Goal: Task Accomplishment & Management: Use online tool/utility

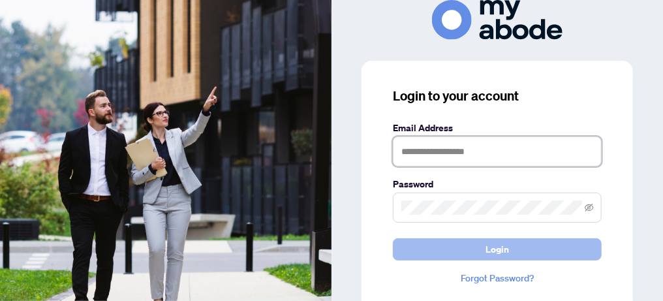
type input "**********"
click at [475, 254] on button "Login" at bounding box center [497, 249] width 209 height 22
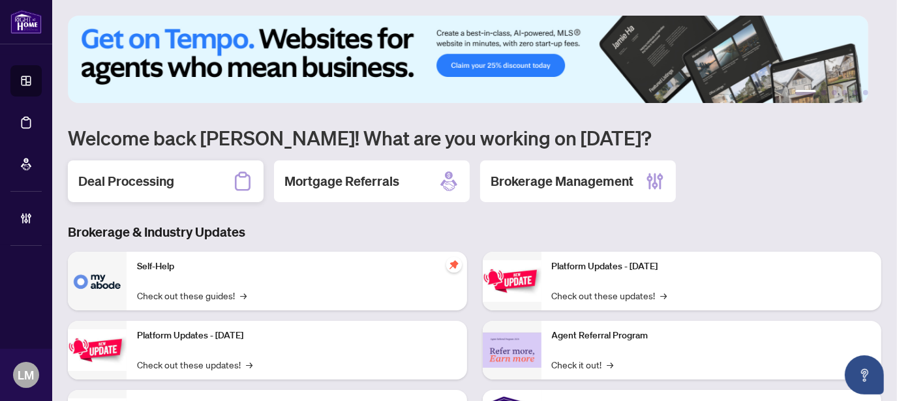
click at [113, 185] on h2 "Deal Processing" at bounding box center [126, 181] width 96 height 18
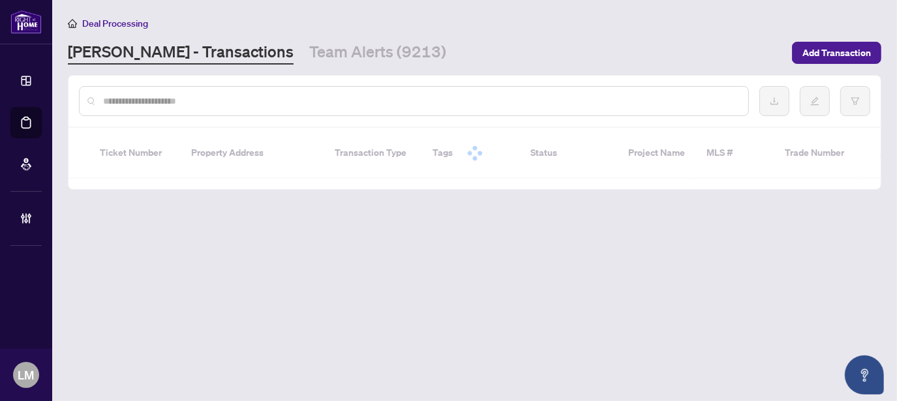
click at [282, 100] on input "text" at bounding box center [420, 101] width 635 height 14
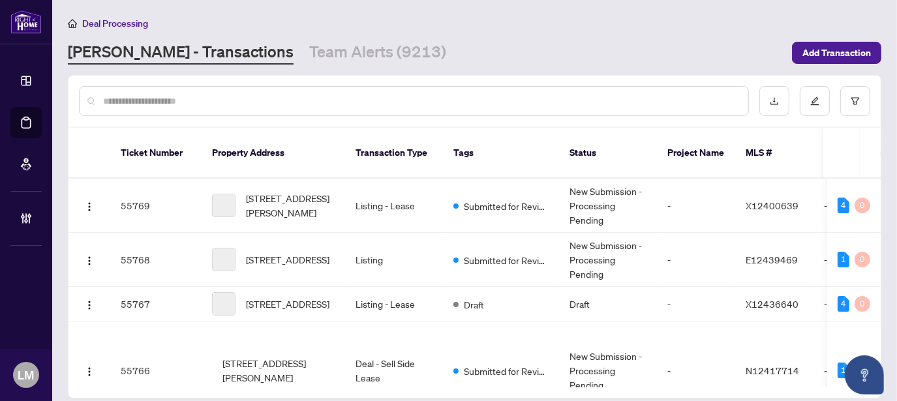
click at [240, 95] on input "text" at bounding box center [420, 101] width 635 height 14
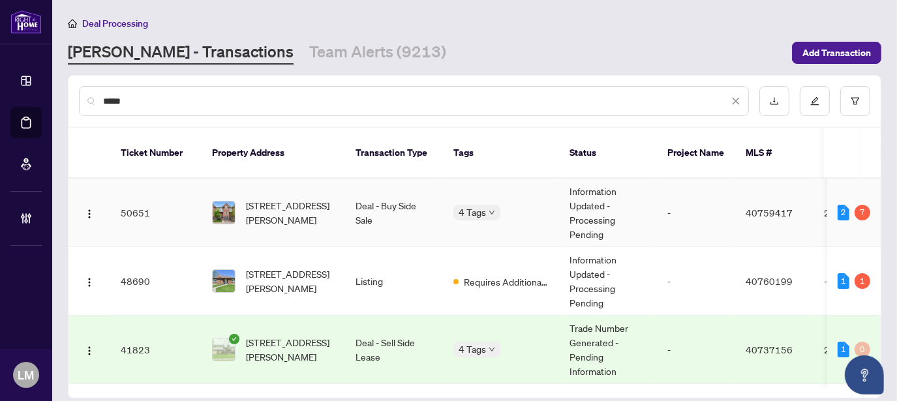
type input "*****"
click at [271, 207] on span "[STREET_ADDRESS][PERSON_NAME]" at bounding box center [290, 212] width 89 height 29
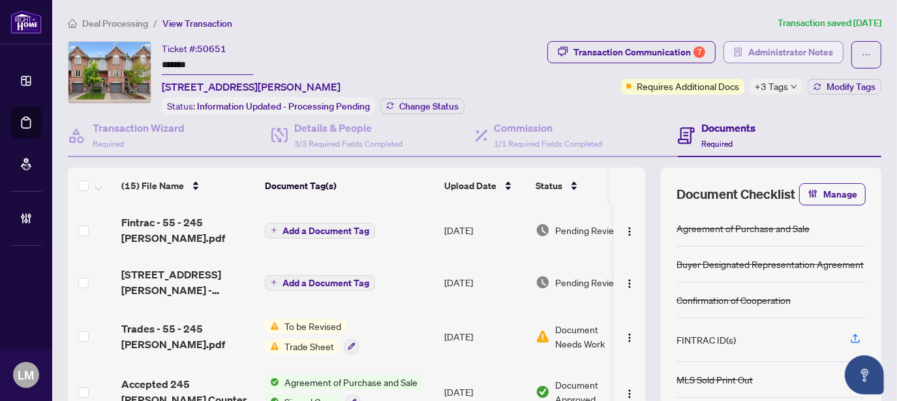
click at [748, 55] on span "Administrator Notes" at bounding box center [790, 52] width 85 height 21
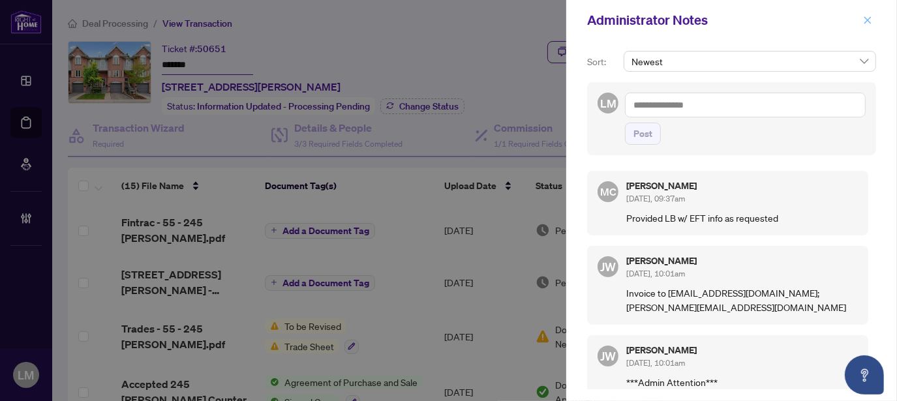
click at [869, 20] on icon "close" at bounding box center [867, 20] width 9 height 9
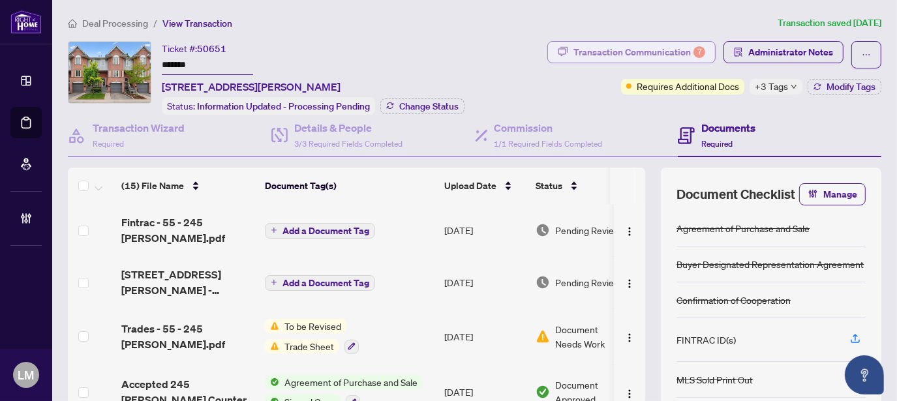
click at [624, 53] on div "Transaction Communication 7" at bounding box center [639, 52] width 132 height 21
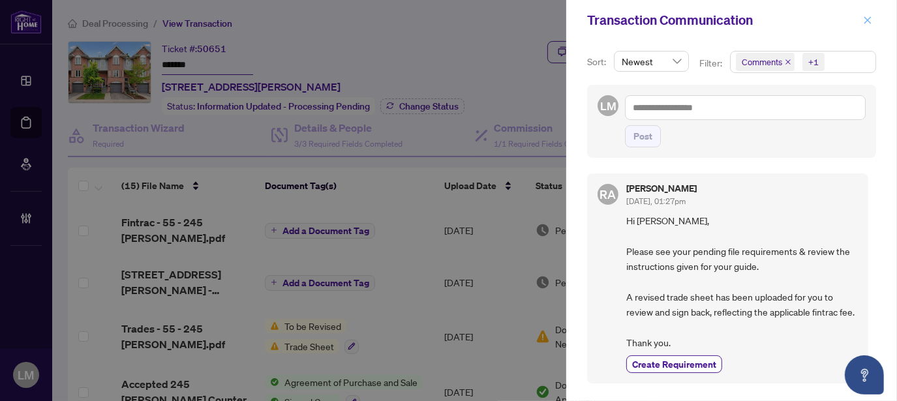
click at [869, 16] on icon "close" at bounding box center [867, 20] width 9 height 9
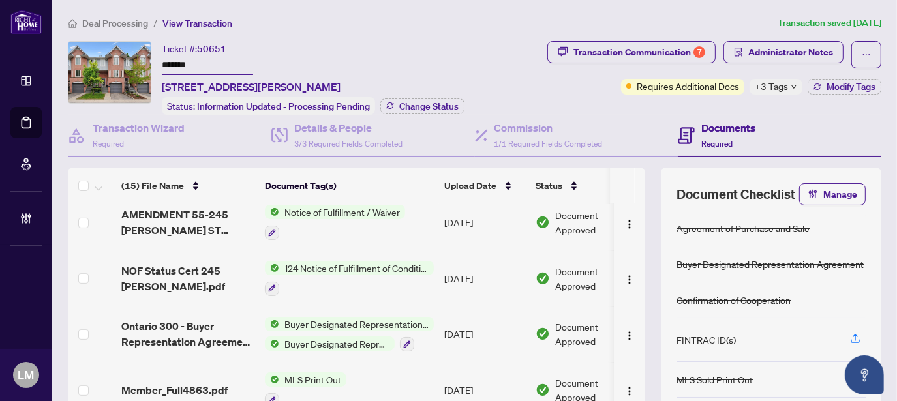
scroll to position [601, 0]
